Goal: Transaction & Acquisition: Subscribe to service/newsletter

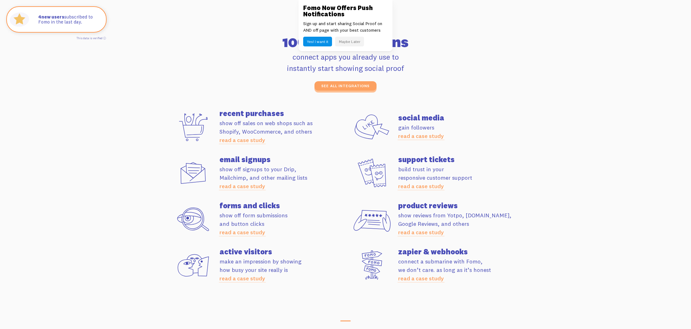
click at [687, 189] on section "Apps 106+ integrations connect apps you already use to instantly start showing …" at bounding box center [345, 158] width 691 height 317
click at [152, 201] on section "Apps 106+ integrations connect apps you already use to instantly start showing …" at bounding box center [345, 158] width 691 height 317
click at [255, 279] on link "read a case study" at bounding box center [242, 278] width 46 height 7
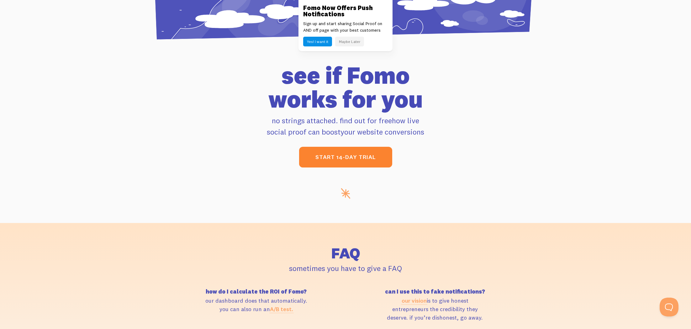
scroll to position [2496, 0]
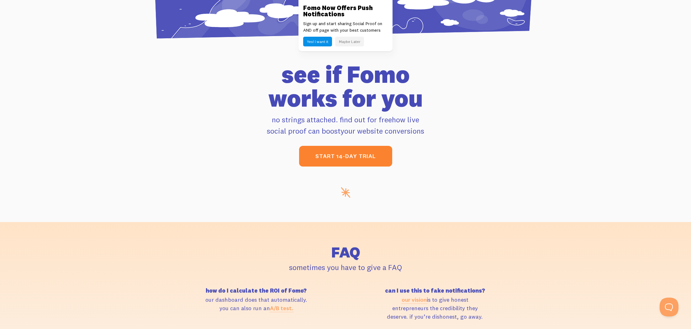
click at [369, 159] on link "start 14-day trial" at bounding box center [345, 156] width 93 height 21
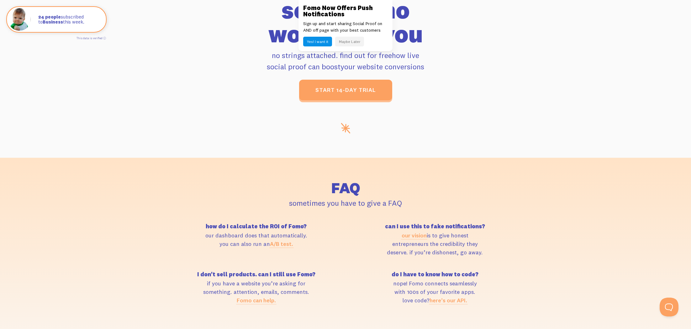
scroll to position [2563, 0]
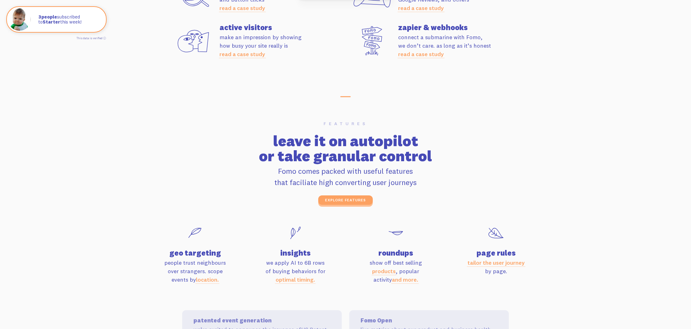
scroll to position [2033, 0]
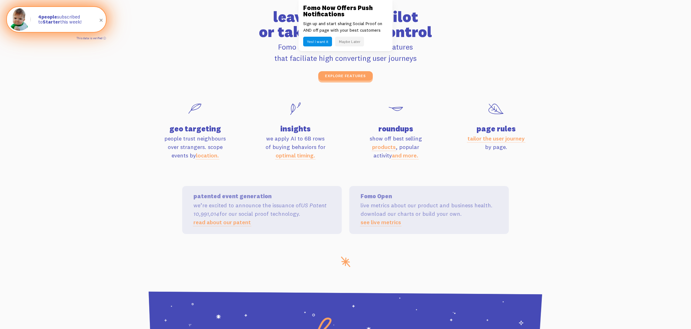
click at [105, 39] on link "This data is verified ⓘ" at bounding box center [90, 37] width 29 height 3
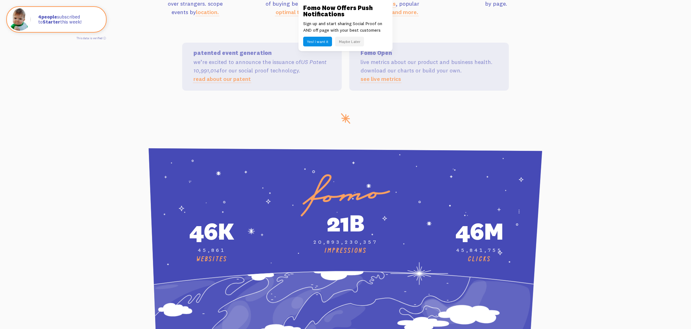
scroll to position [2386, 0]
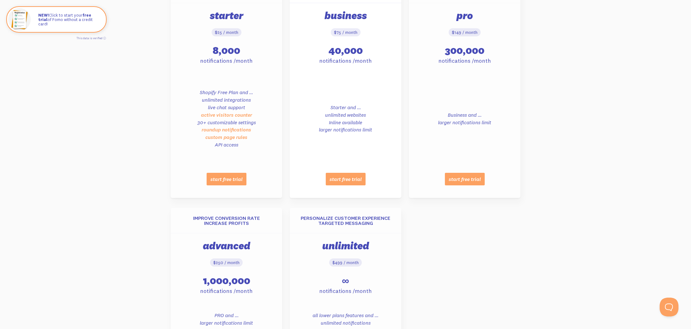
scroll to position [311, 0]
